Goal: Find specific page/section: Find specific page/section

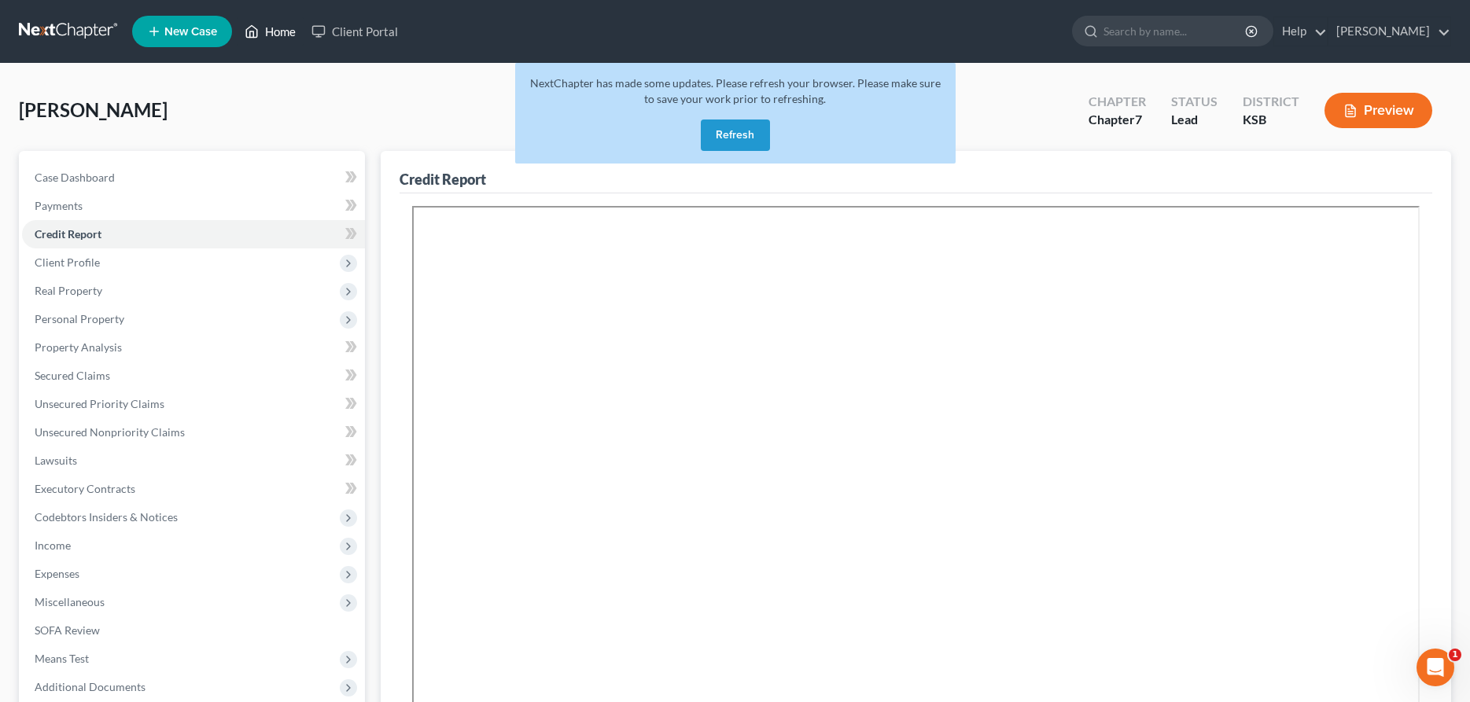
click at [289, 33] on link "Home" at bounding box center [270, 31] width 67 height 28
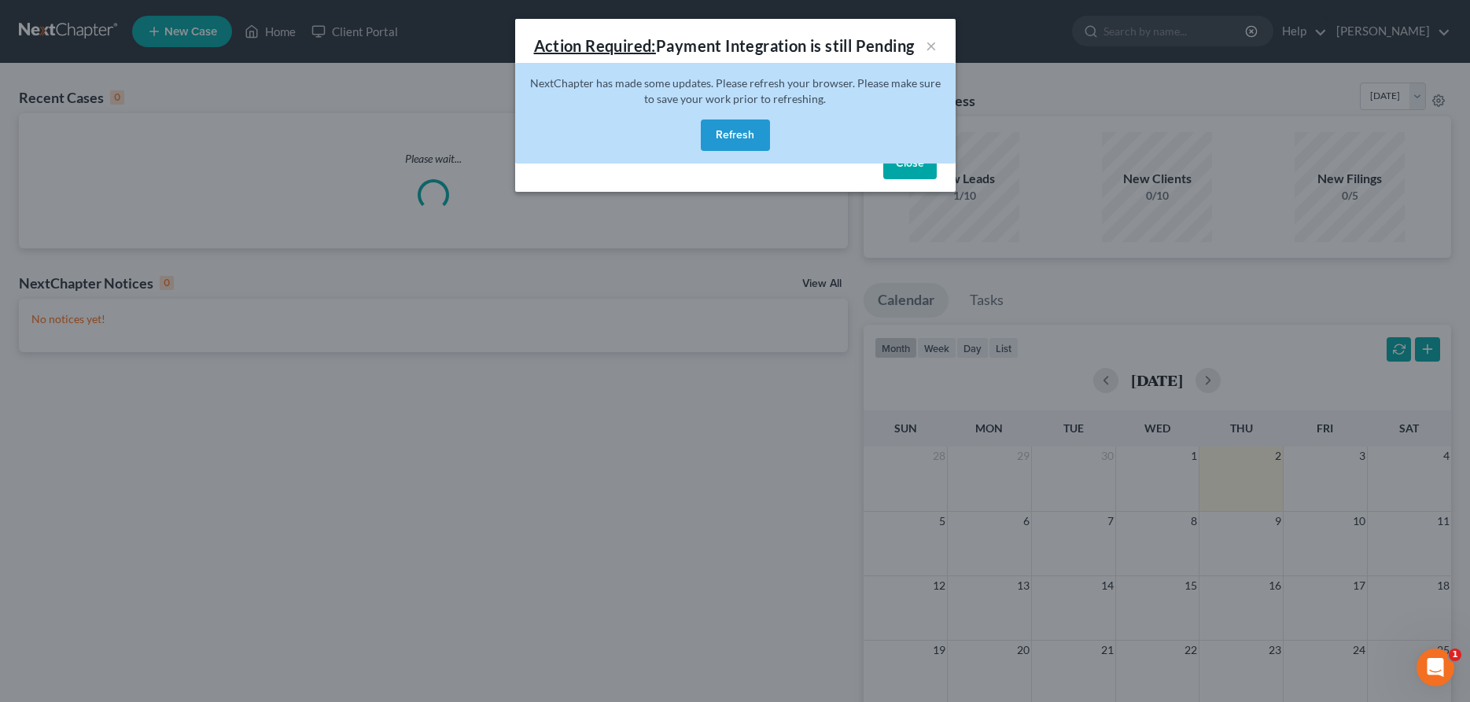
click at [739, 132] on button "Refresh" at bounding box center [735, 135] width 69 height 31
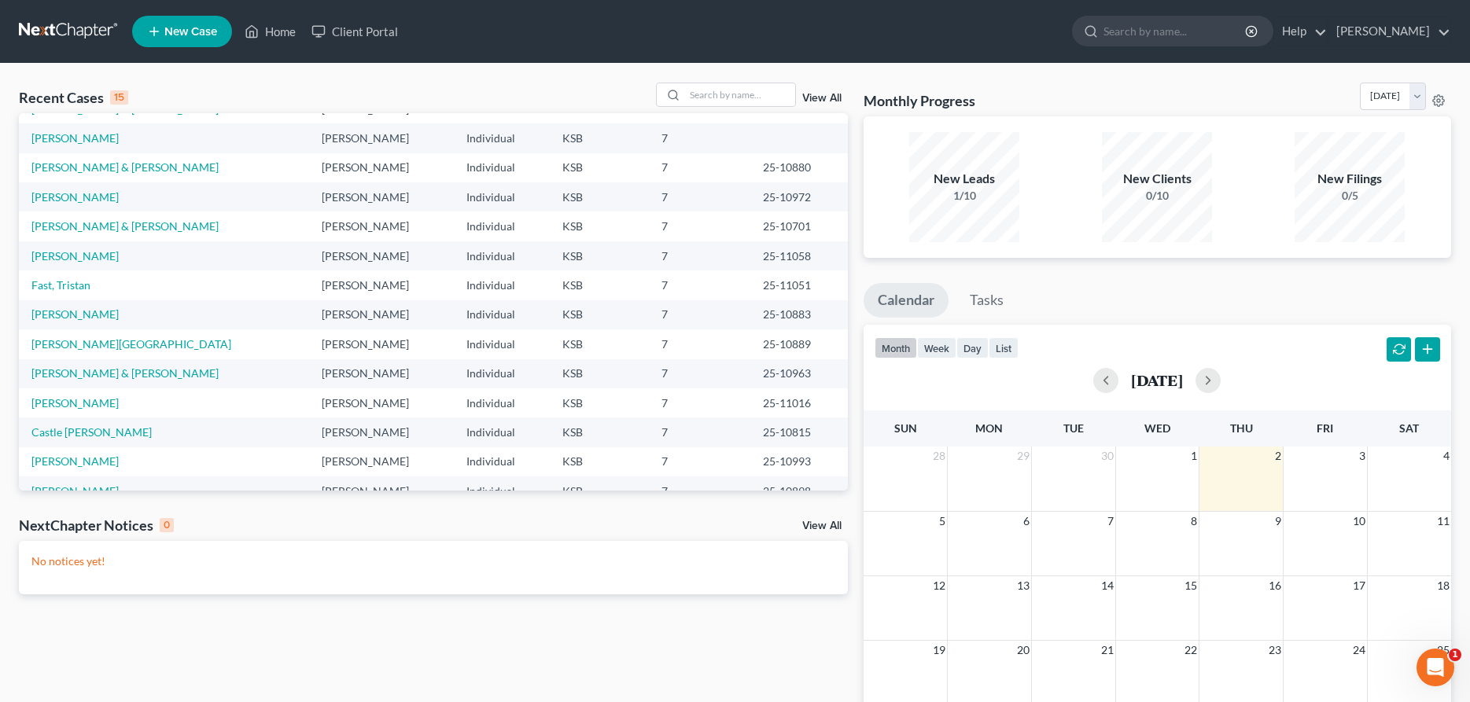
scroll to position [109, 0]
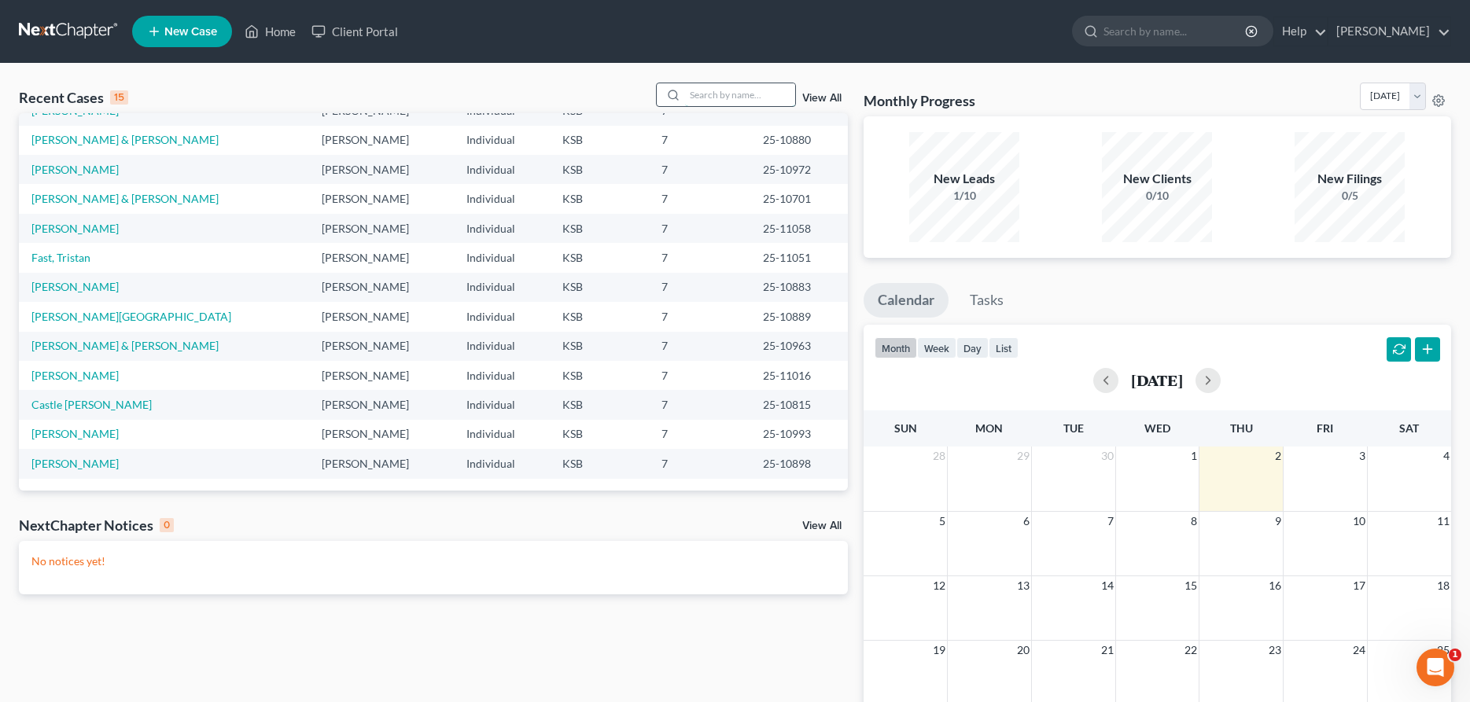
click at [723, 92] on input "search" at bounding box center [740, 94] width 110 height 23
type input "roraback"
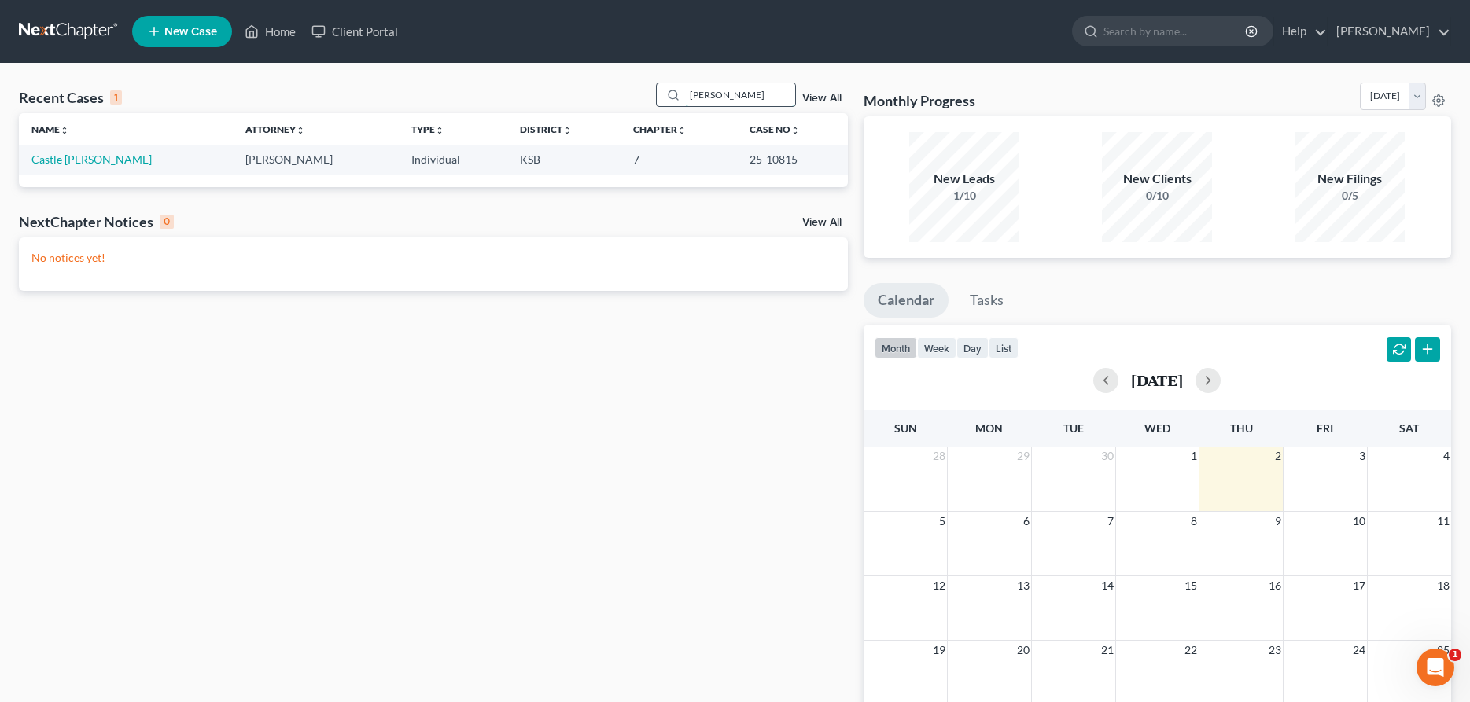
scroll to position [0, 0]
click at [83, 168] on td "Castle Roraback, Dedra" at bounding box center [126, 159] width 214 height 29
click at [88, 159] on link "Castle Roraback, Dedra" at bounding box center [91, 159] width 120 height 13
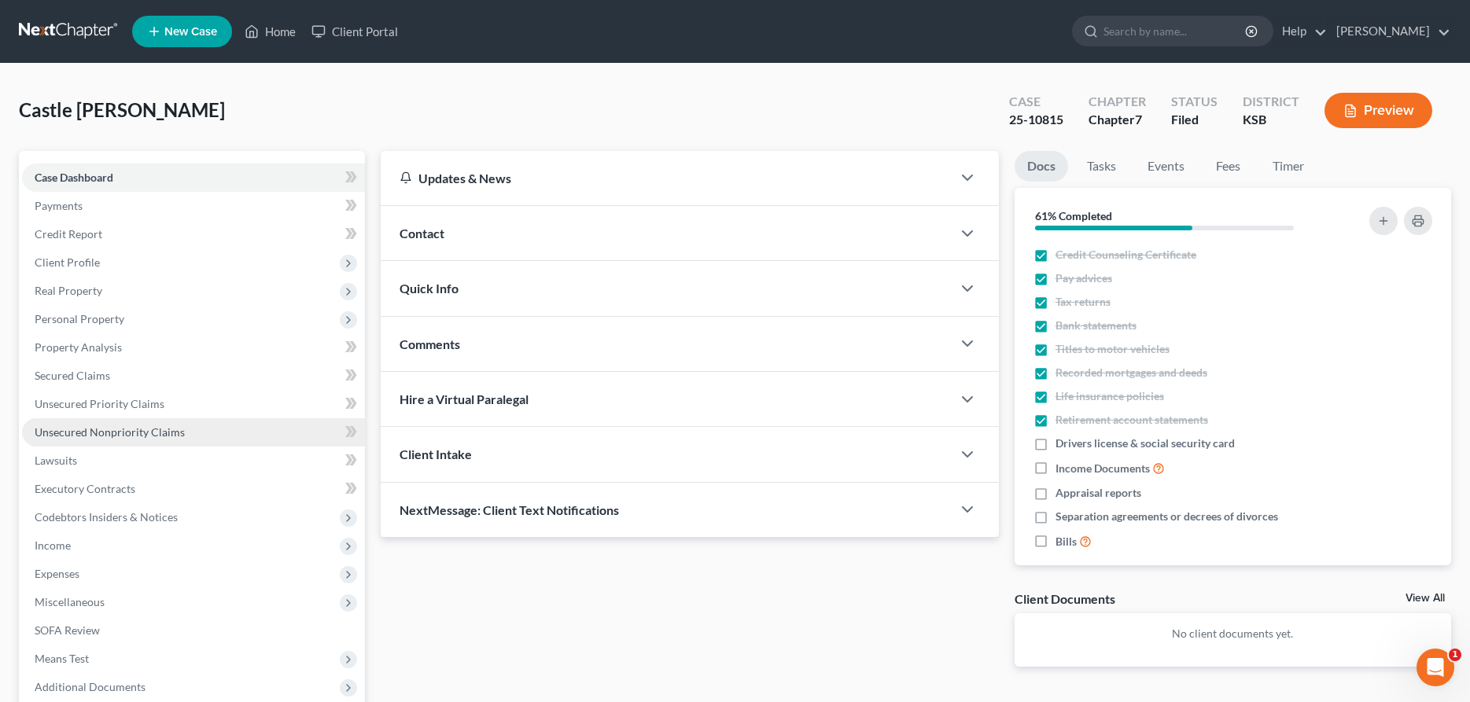
click at [116, 439] on link "Unsecured Nonpriority Claims" at bounding box center [193, 432] width 343 height 28
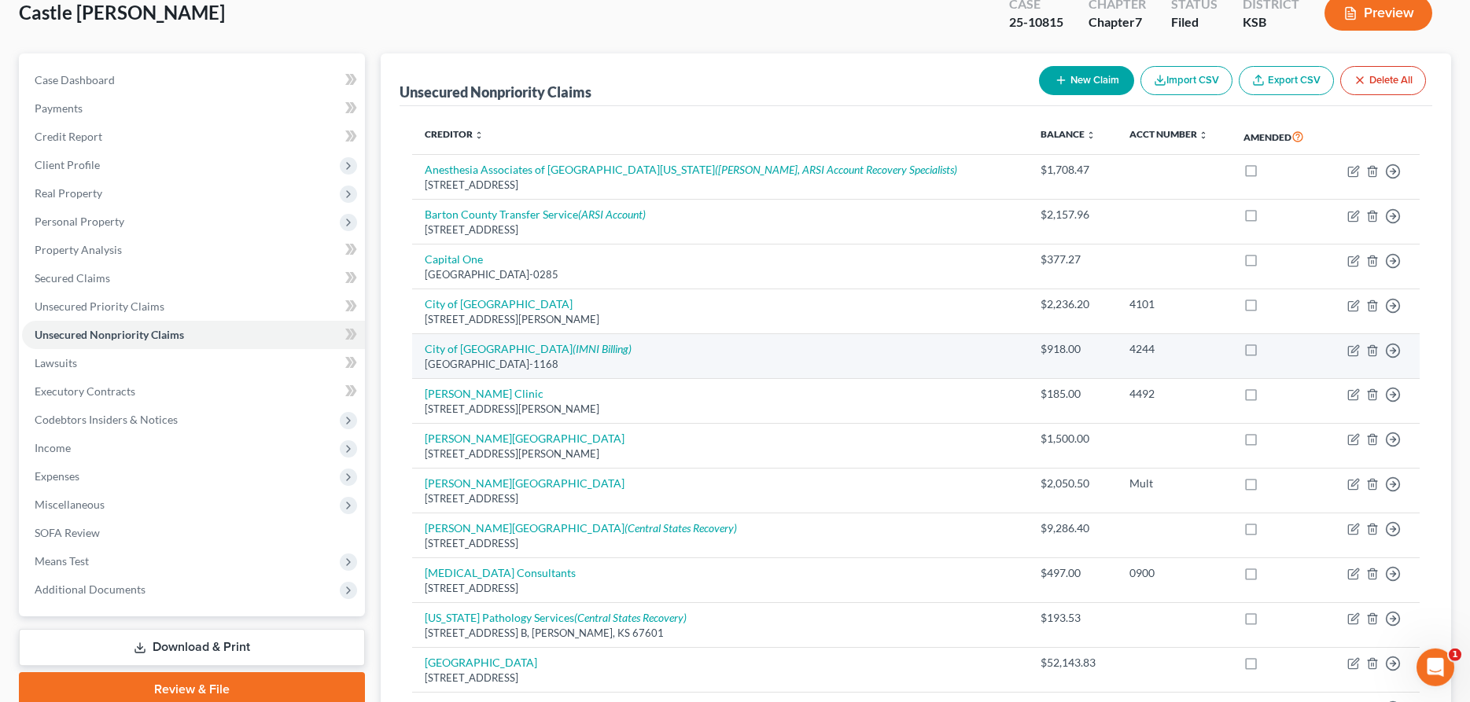
scroll to position [241, 0]
